Goal: Information Seeking & Learning: Learn about a topic

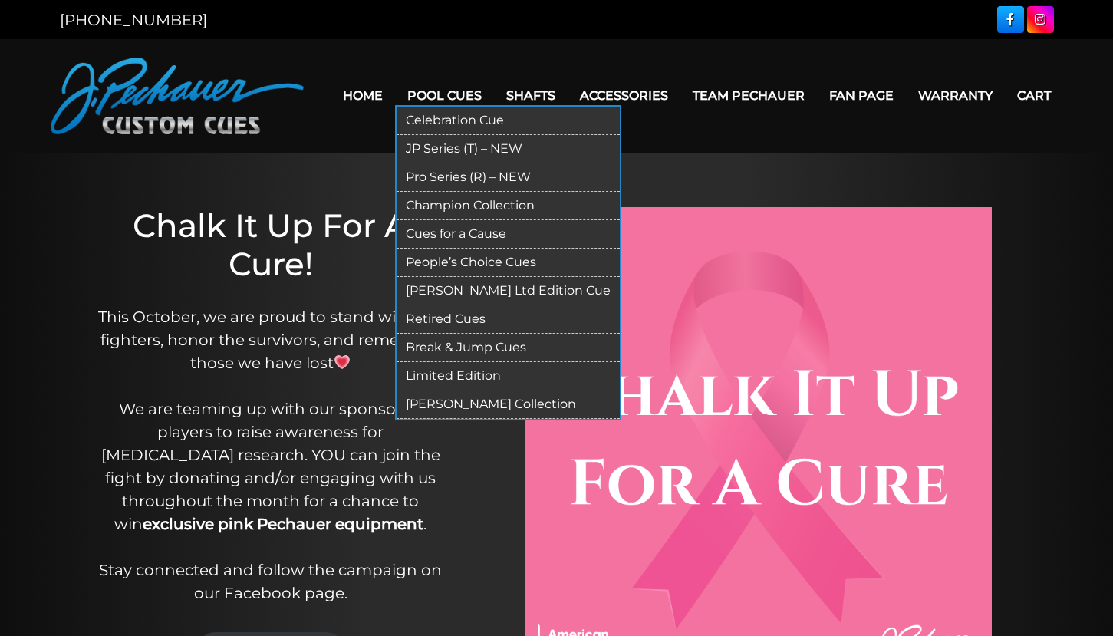
click at [407, 324] on link "Retired Cues" at bounding box center [508, 319] width 223 height 28
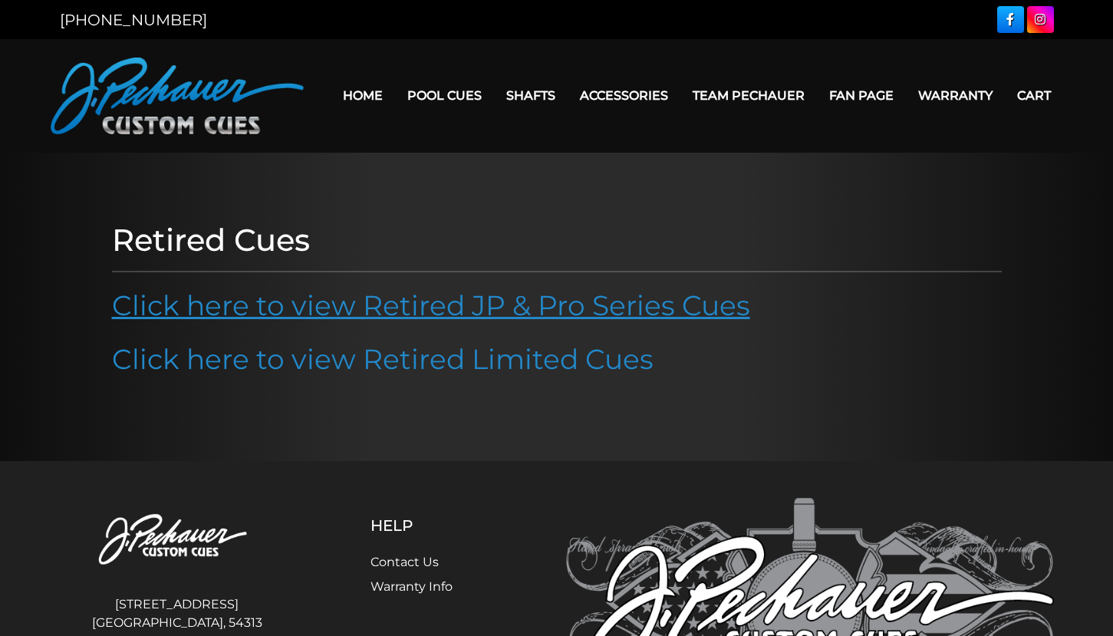
click at [413, 308] on link "Click here to view Retired JP & Pro Series Cues" at bounding box center [431, 305] width 638 height 34
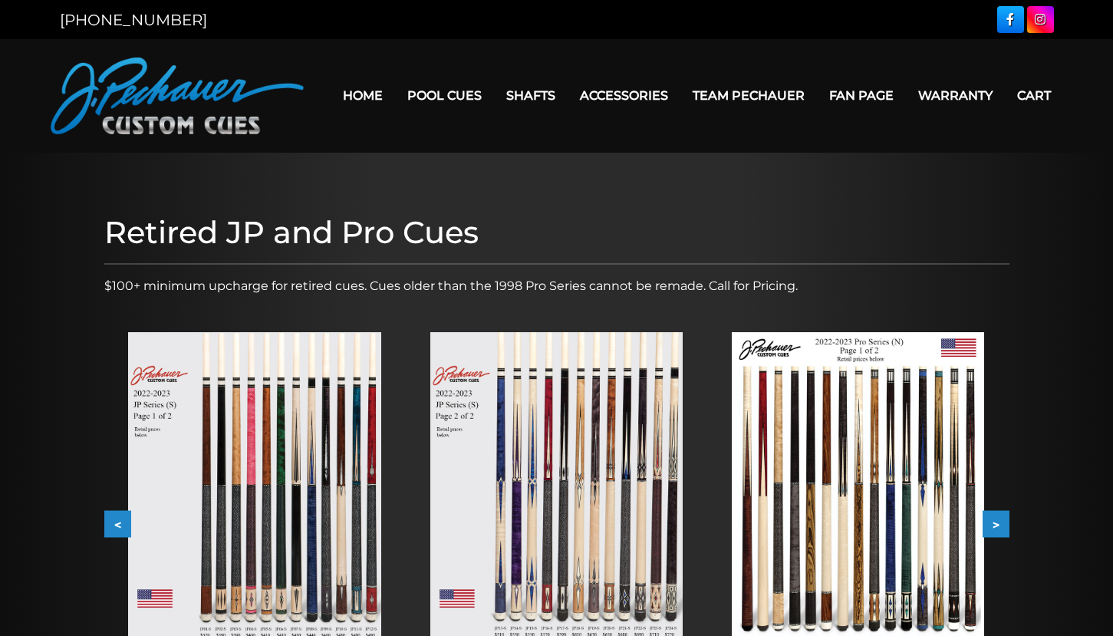
click at [999, 525] on button ">" at bounding box center [996, 524] width 27 height 27
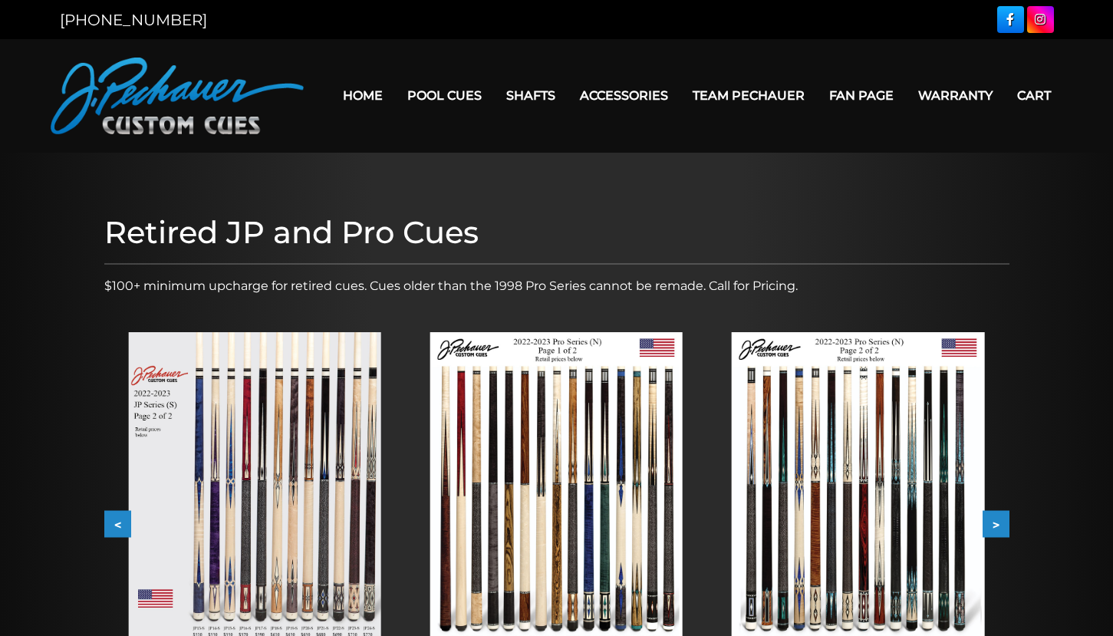
click at [999, 525] on button ">" at bounding box center [996, 524] width 27 height 27
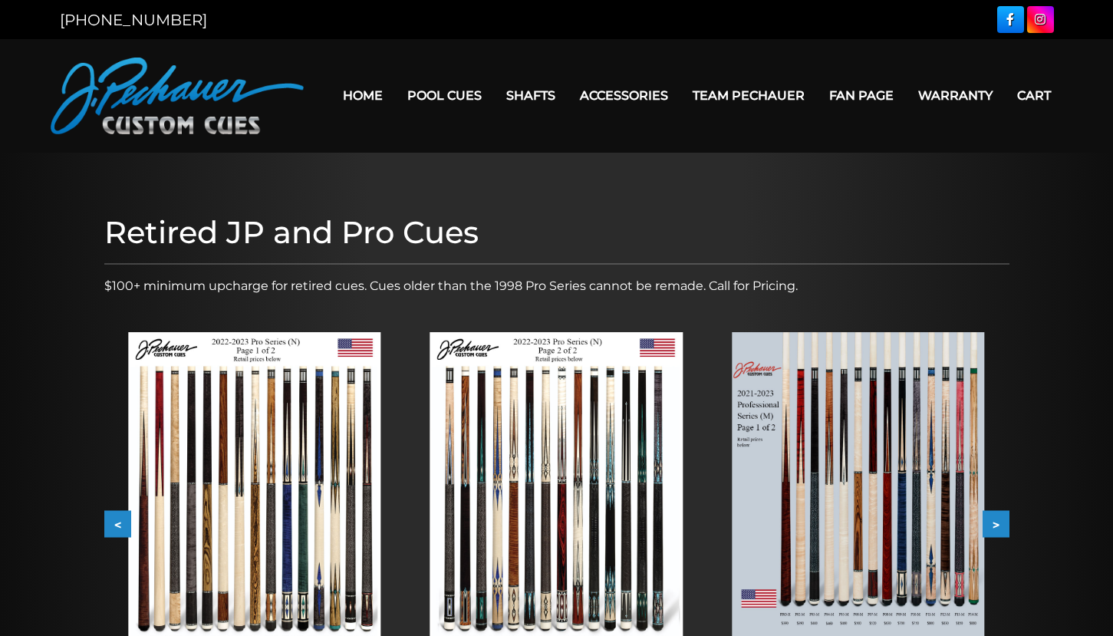
click at [999, 525] on button ">" at bounding box center [996, 524] width 27 height 27
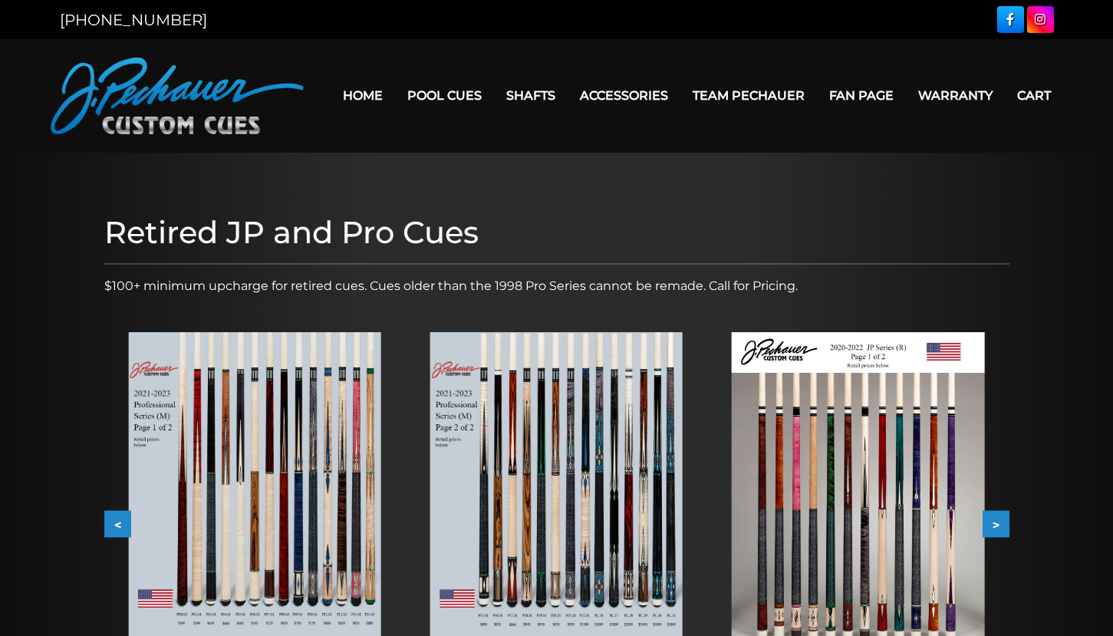
click at [999, 525] on button ">" at bounding box center [996, 524] width 27 height 27
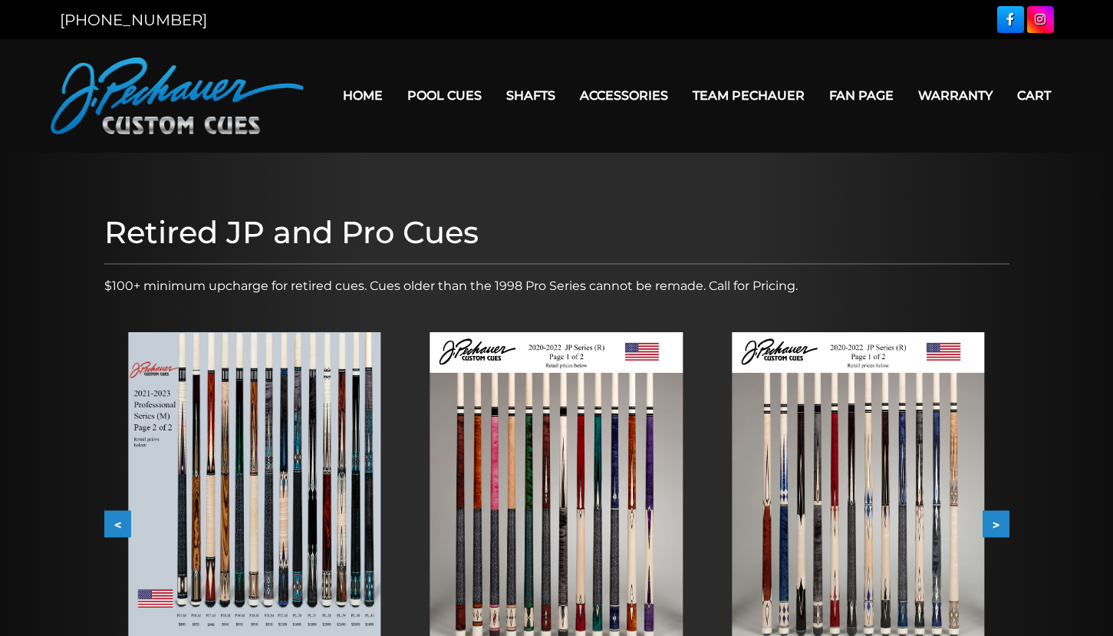
click at [999, 525] on button ">" at bounding box center [996, 524] width 27 height 27
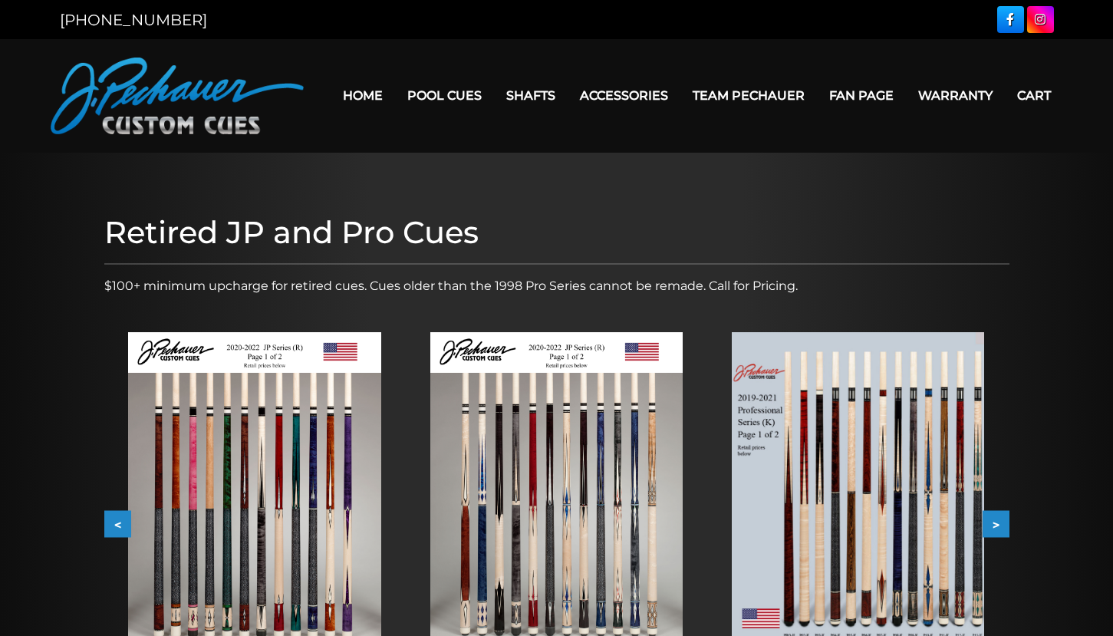
click at [999, 525] on button ">" at bounding box center [996, 524] width 27 height 27
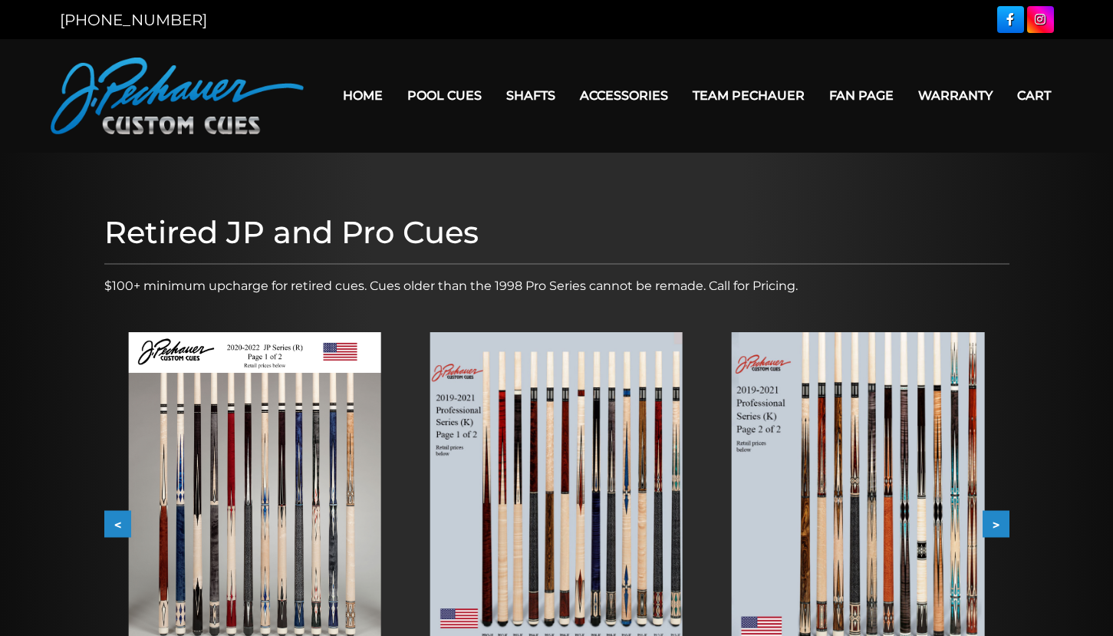
click at [999, 525] on button ">" at bounding box center [996, 524] width 27 height 27
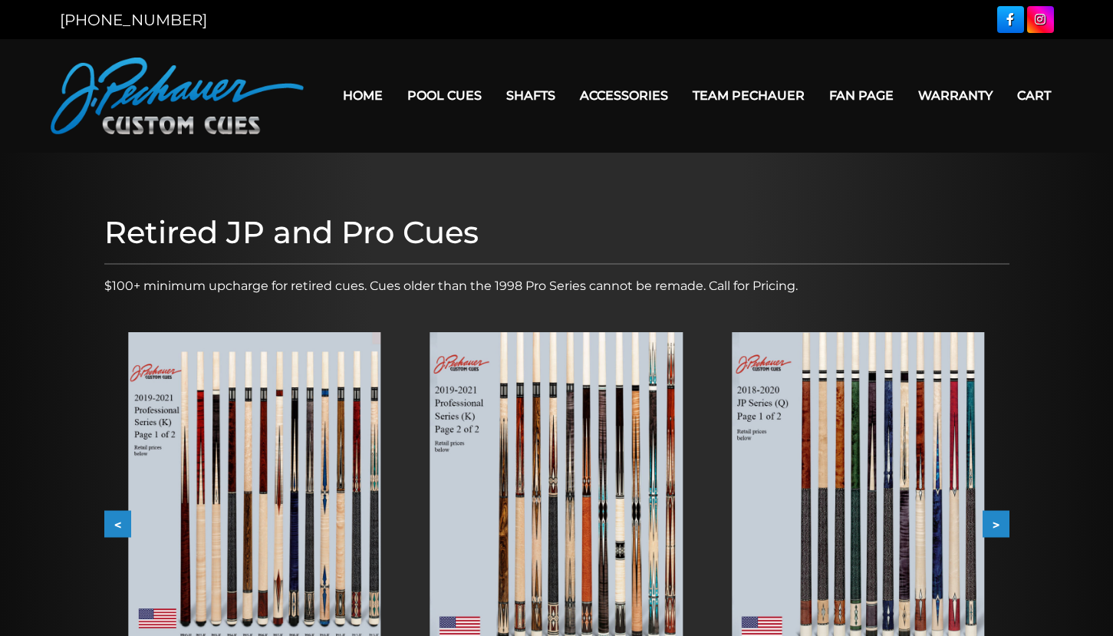
click at [999, 525] on button ">" at bounding box center [996, 524] width 27 height 27
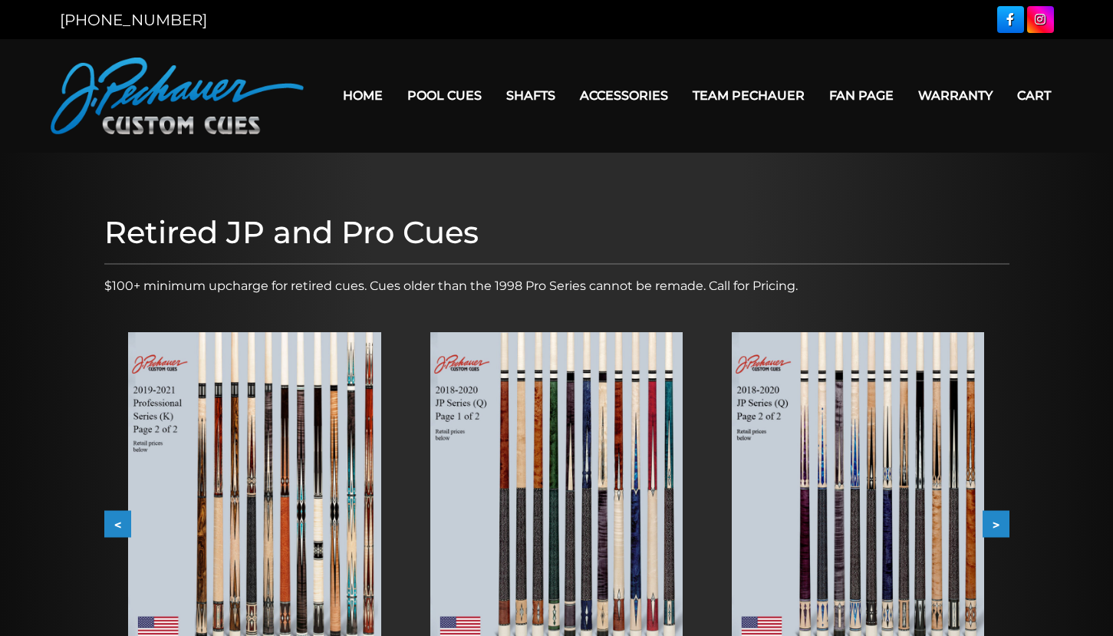
click at [999, 525] on button ">" at bounding box center [996, 524] width 27 height 27
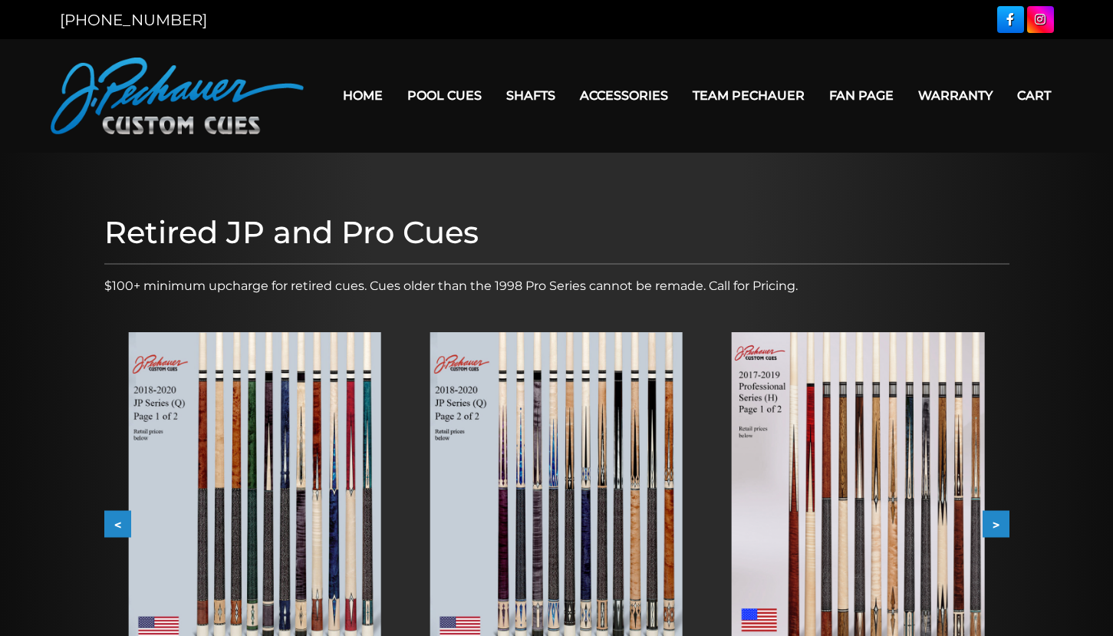
click at [999, 525] on button ">" at bounding box center [996, 524] width 27 height 27
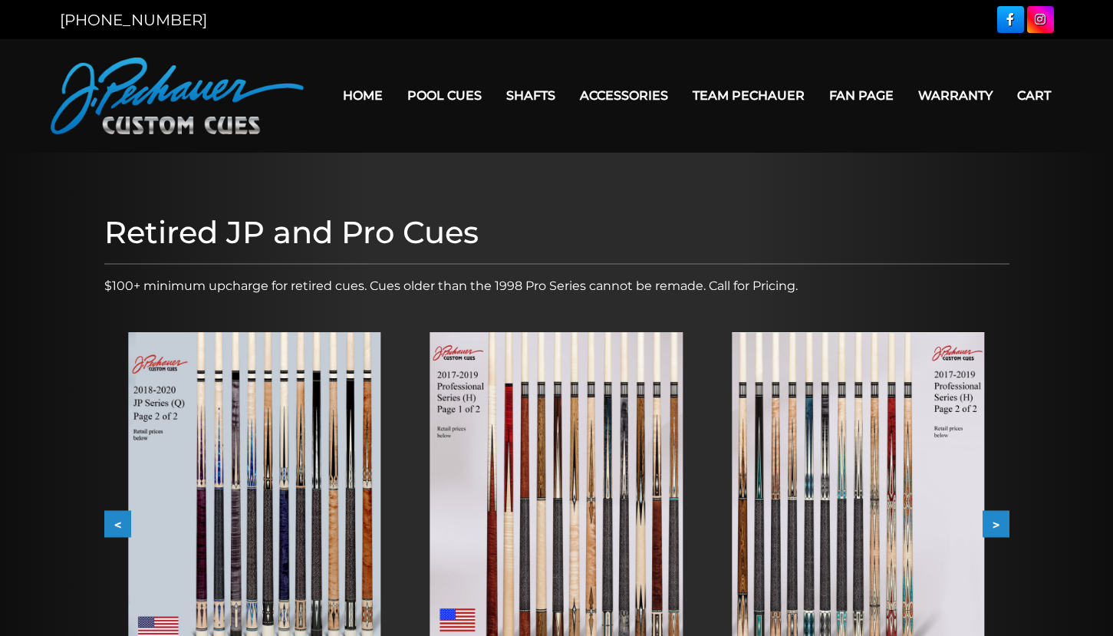
click at [999, 525] on button ">" at bounding box center [996, 524] width 27 height 27
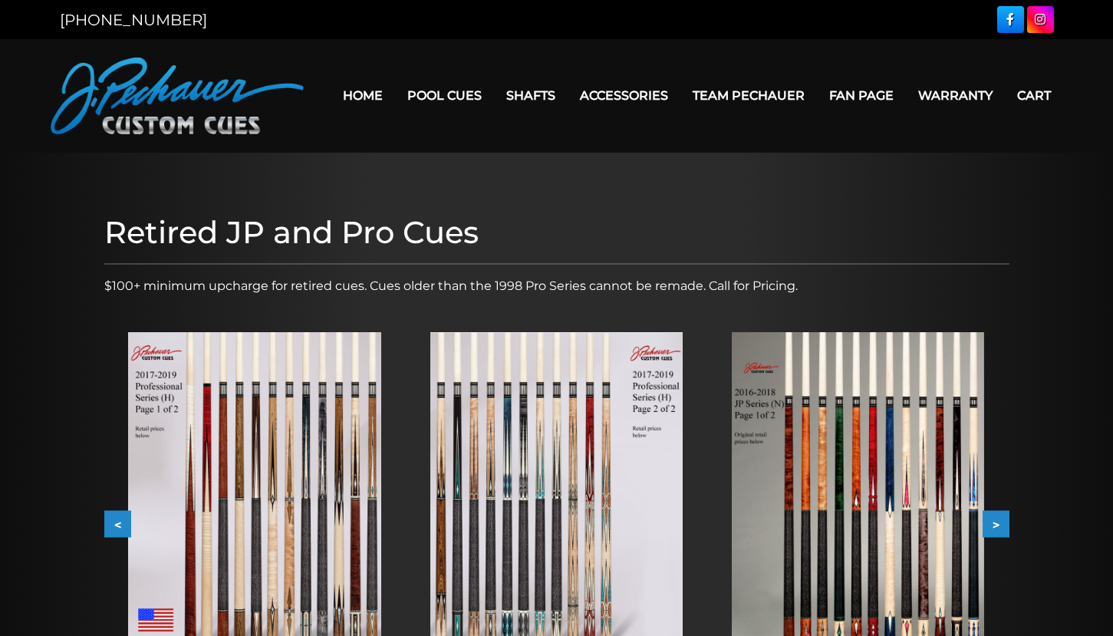
click at [999, 525] on button ">" at bounding box center [996, 524] width 27 height 27
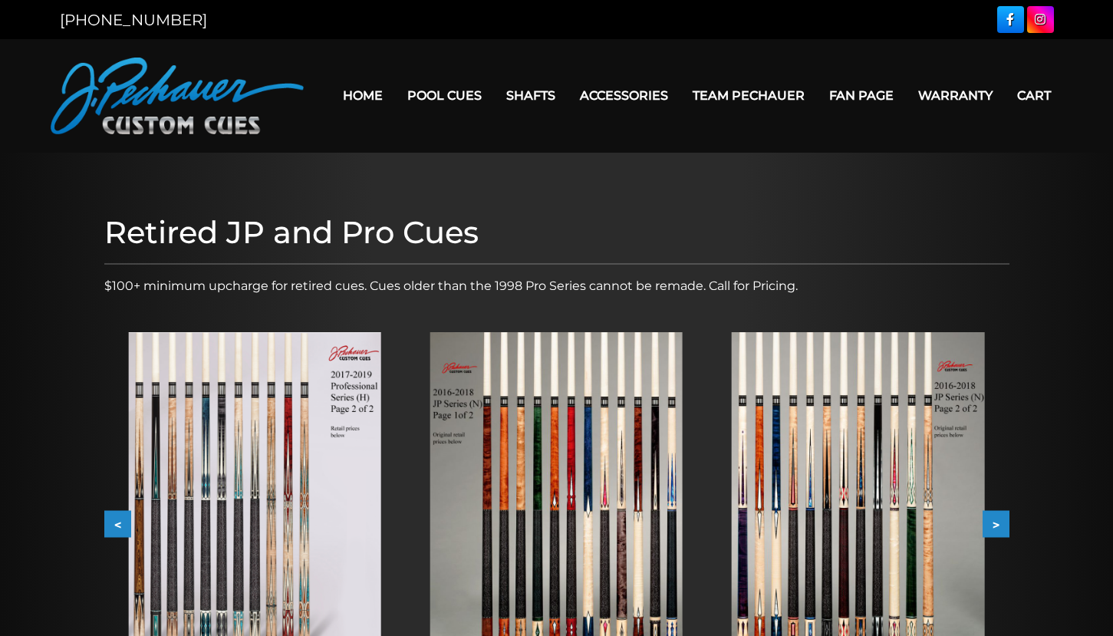
click at [999, 525] on button ">" at bounding box center [996, 524] width 27 height 27
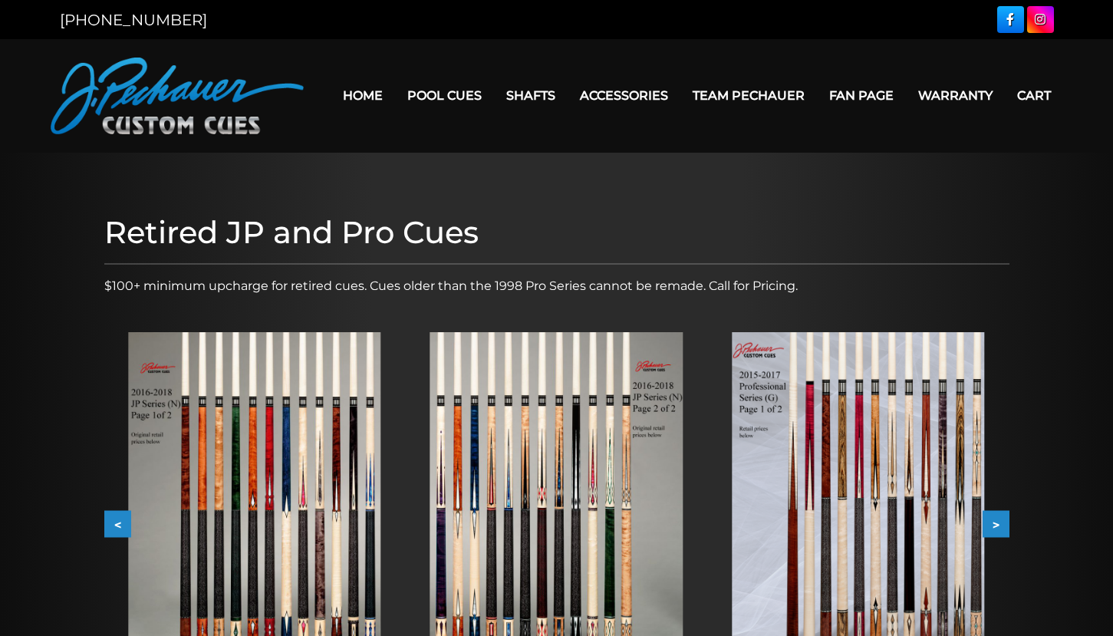
click at [999, 525] on button ">" at bounding box center [996, 524] width 27 height 27
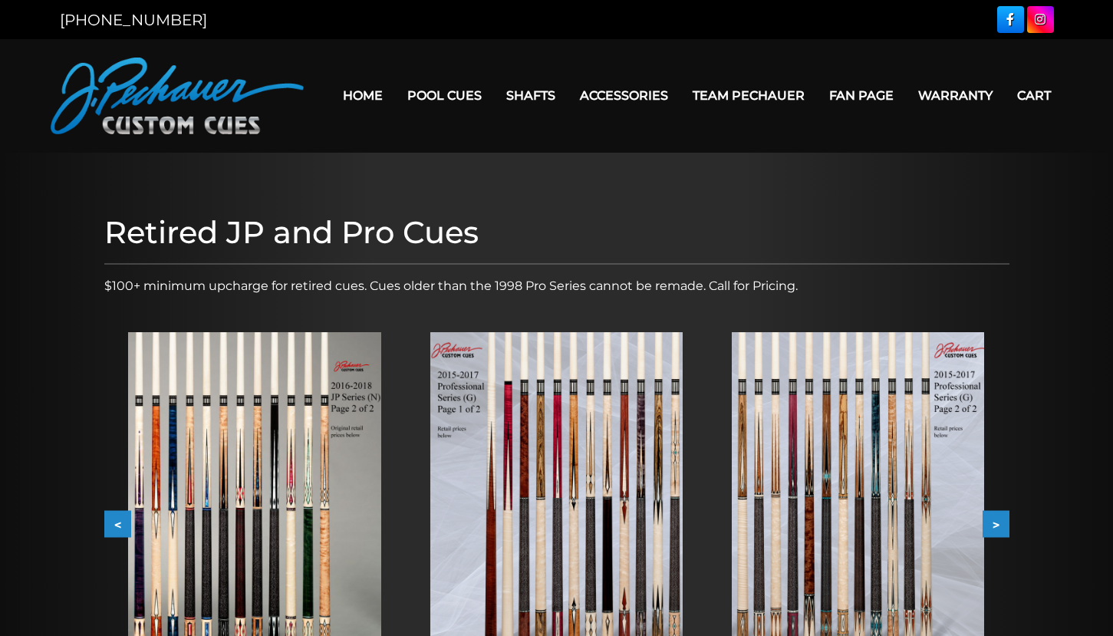
click at [999, 525] on button ">" at bounding box center [996, 524] width 27 height 27
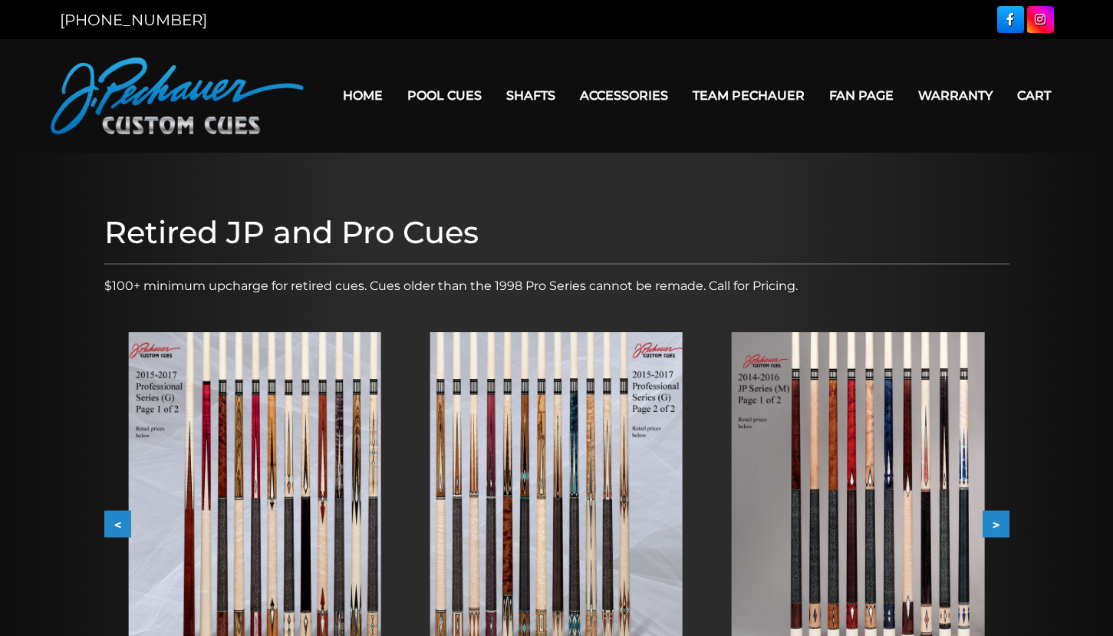
click at [999, 525] on button ">" at bounding box center [996, 524] width 27 height 27
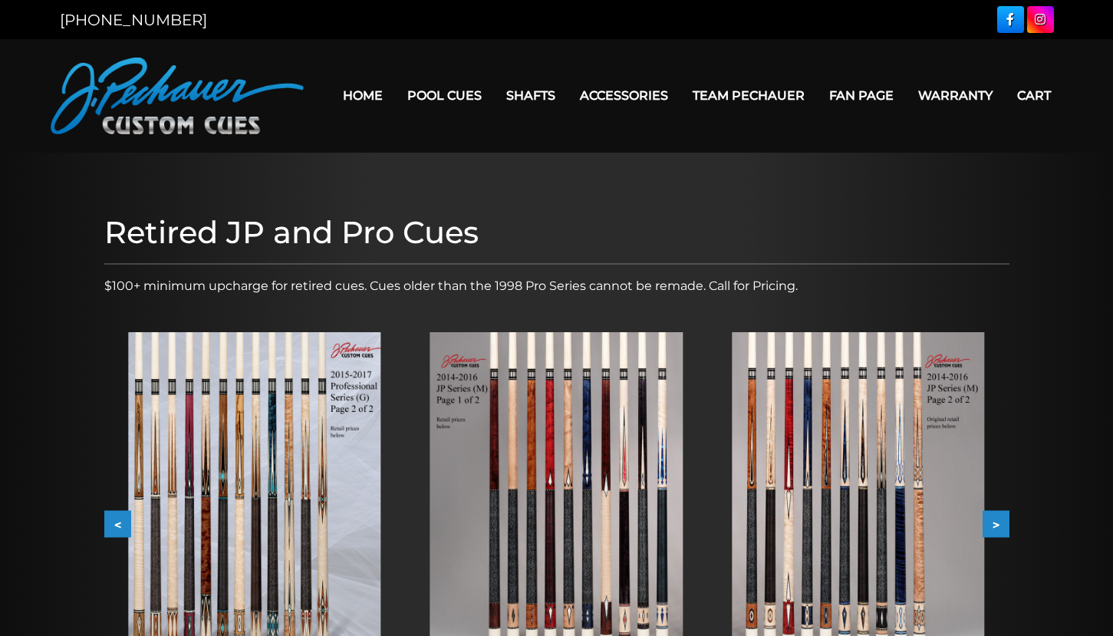
click at [999, 525] on button ">" at bounding box center [996, 524] width 27 height 27
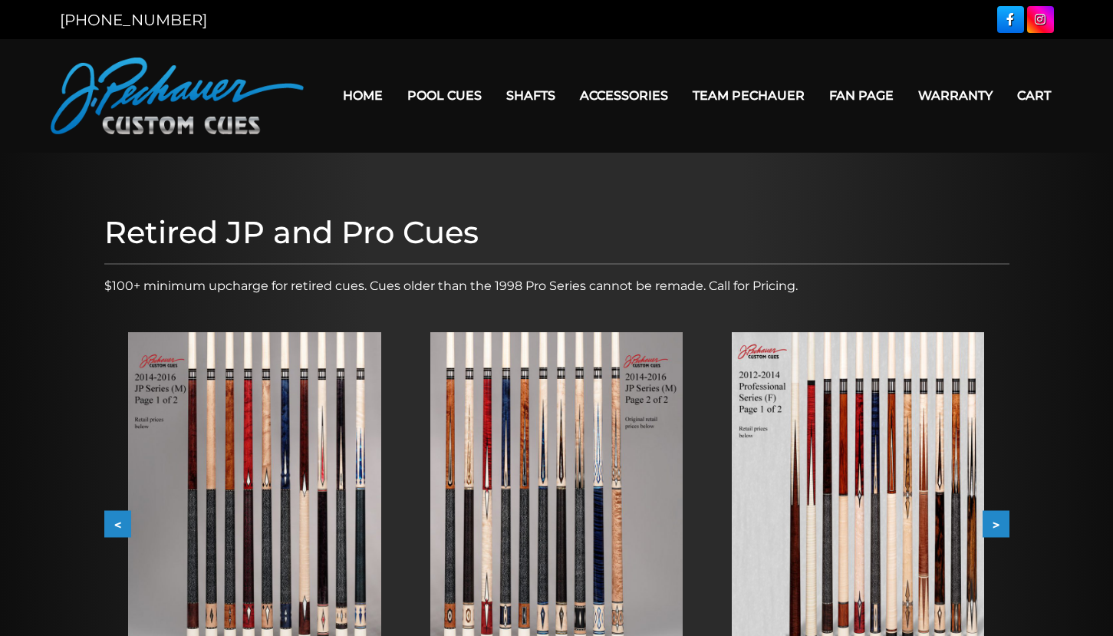
click at [999, 525] on button ">" at bounding box center [996, 524] width 27 height 27
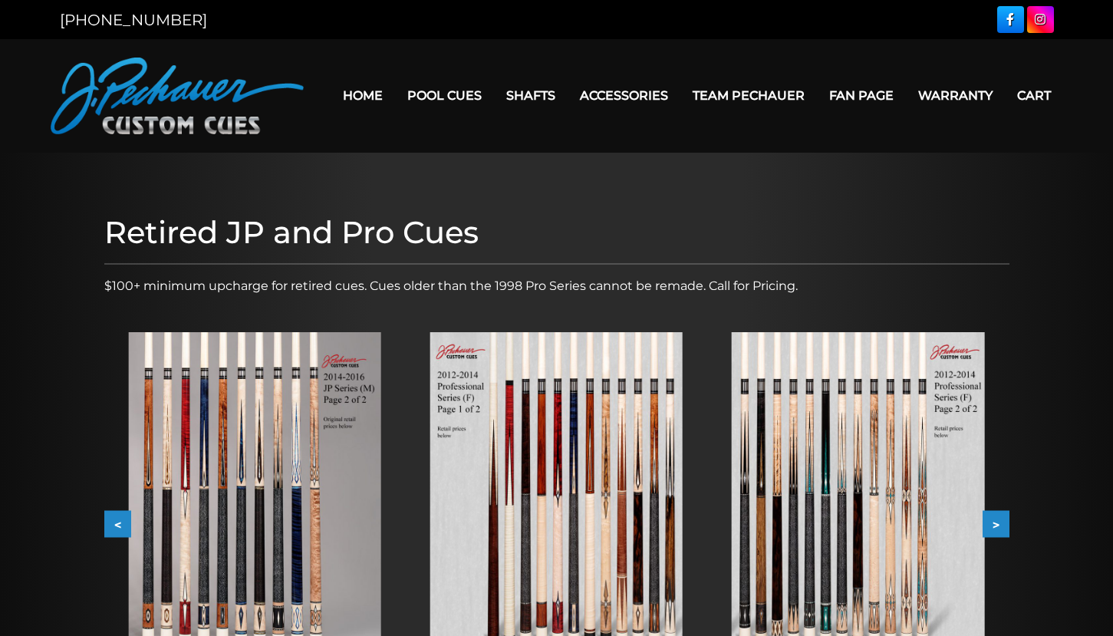
click at [999, 525] on button ">" at bounding box center [996, 524] width 27 height 27
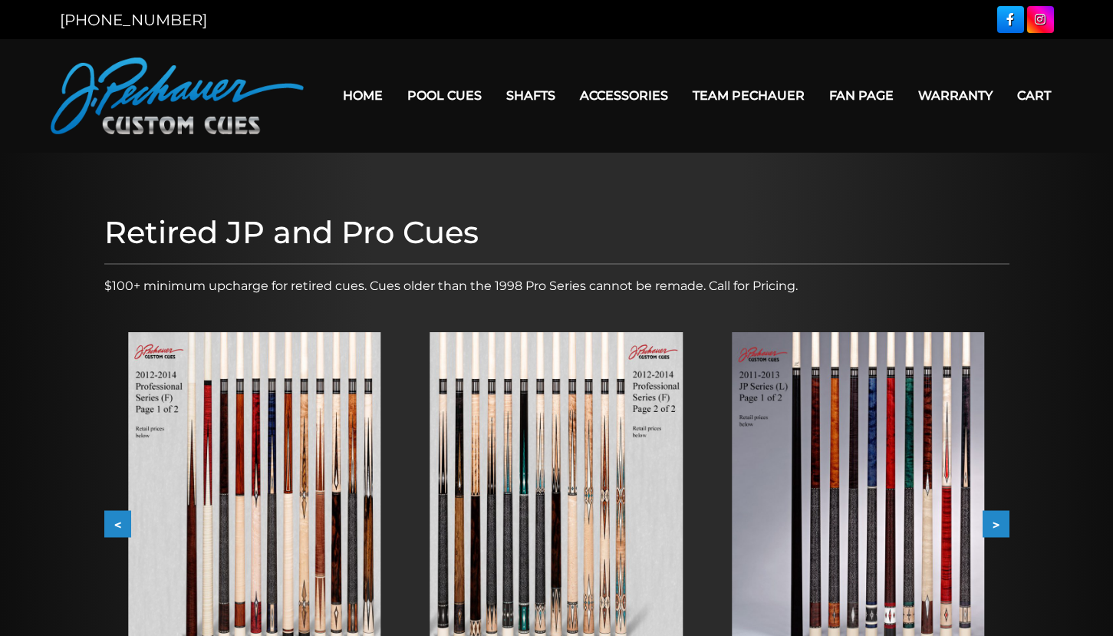
click at [999, 525] on button ">" at bounding box center [996, 524] width 27 height 27
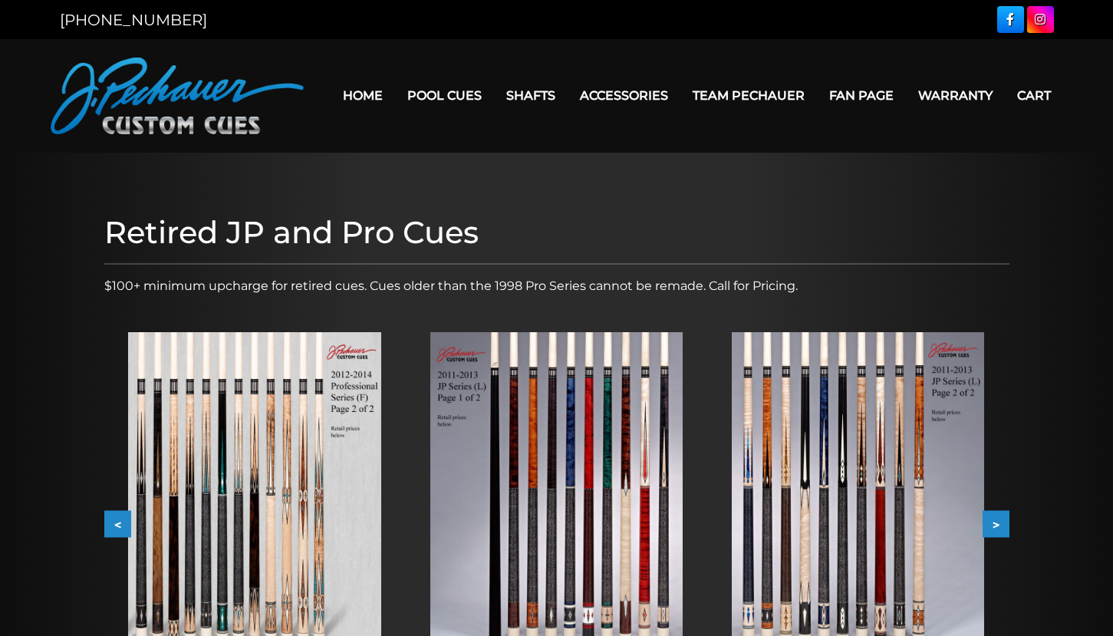
click at [999, 525] on button ">" at bounding box center [996, 524] width 27 height 27
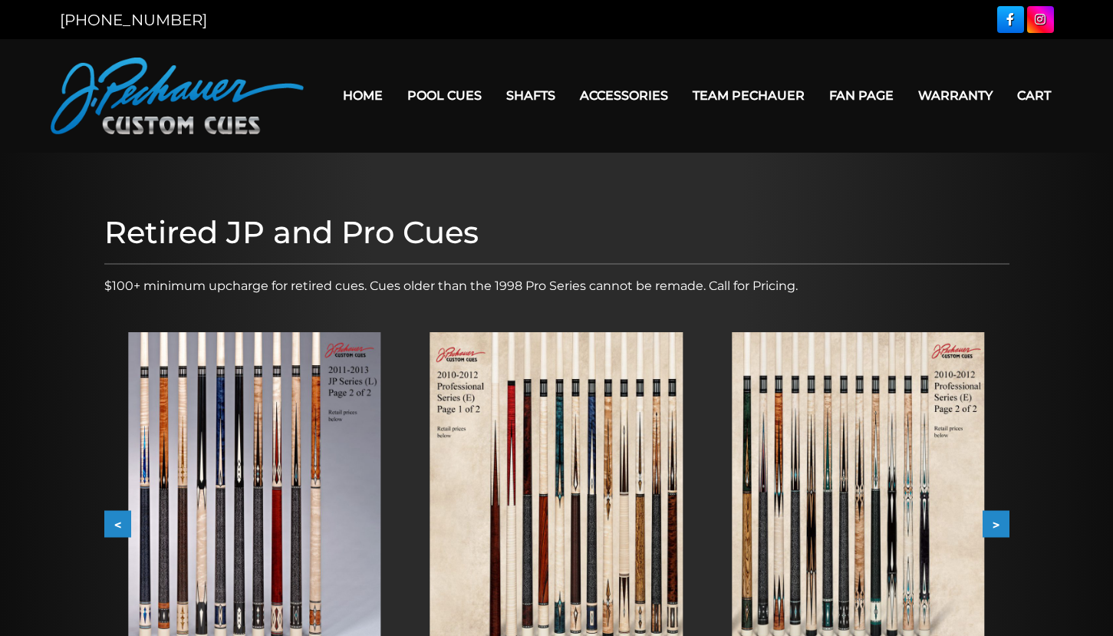
click at [911, 516] on img at bounding box center [858, 503] width 252 height 342
